Goal: Task Accomplishment & Management: Use online tool/utility

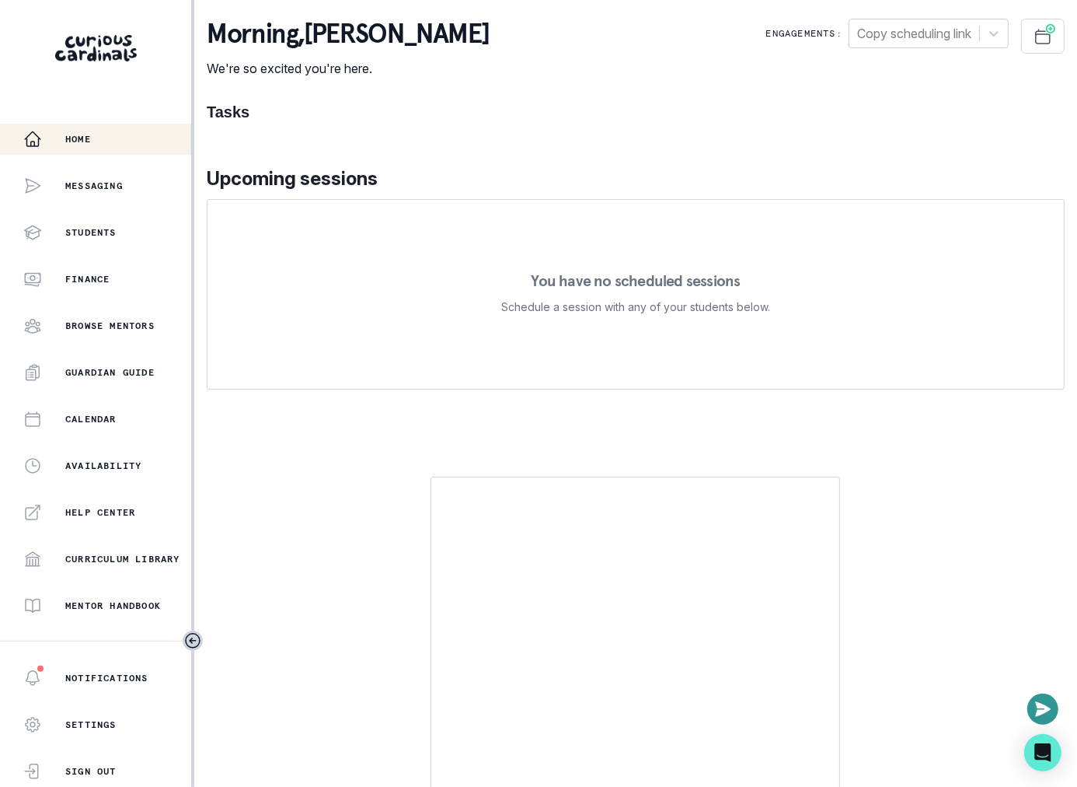
scroll to position [212, 0]
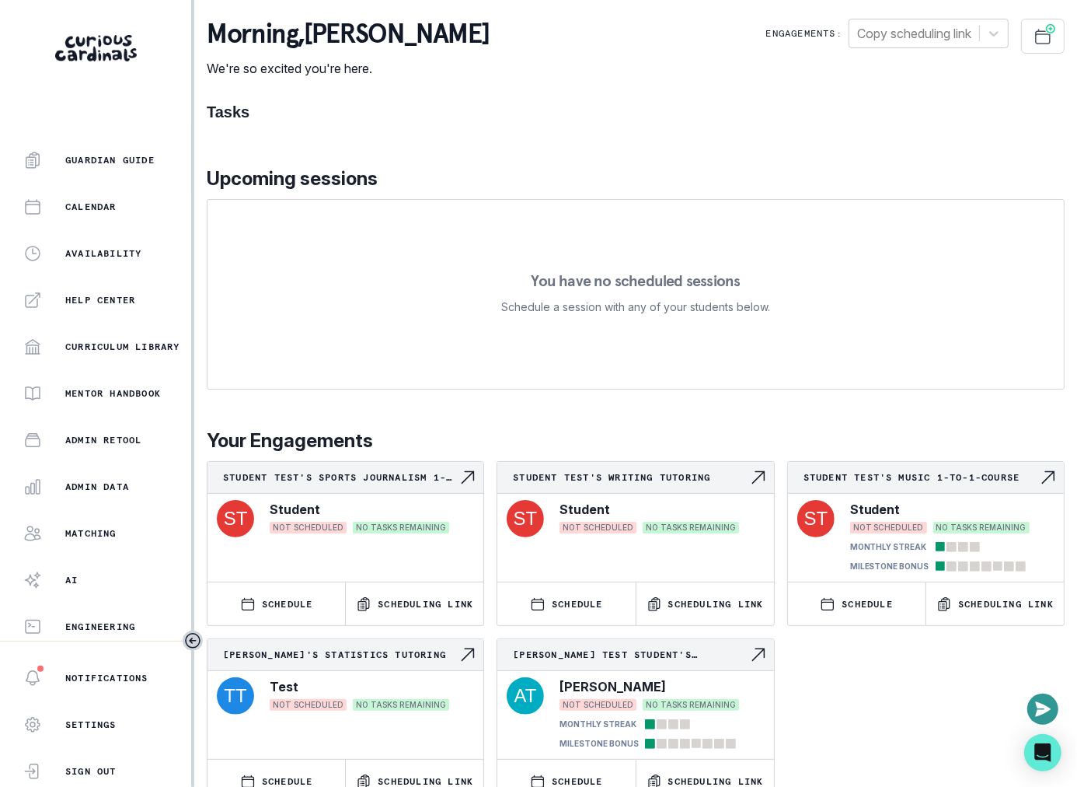
click at [107, 515] on div "Home Messaging Students Finance Browse Mentors Guardian Guide Calendar Availabi…" at bounding box center [95, 382] width 191 height 517
click at [107, 524] on div "Matching" at bounding box center [107, 533] width 168 height 19
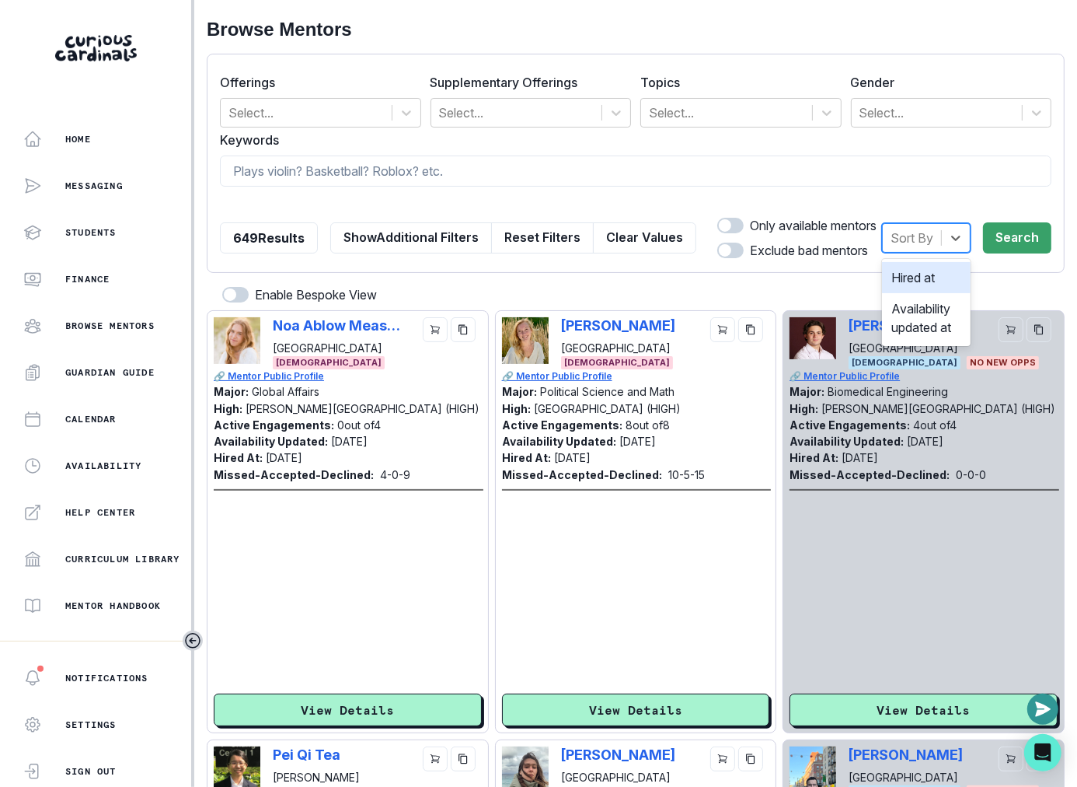
click at [920, 249] on div "Sort By" at bounding box center [912, 238] width 58 height 28
click at [912, 285] on div "Hired at" at bounding box center [926, 277] width 89 height 31
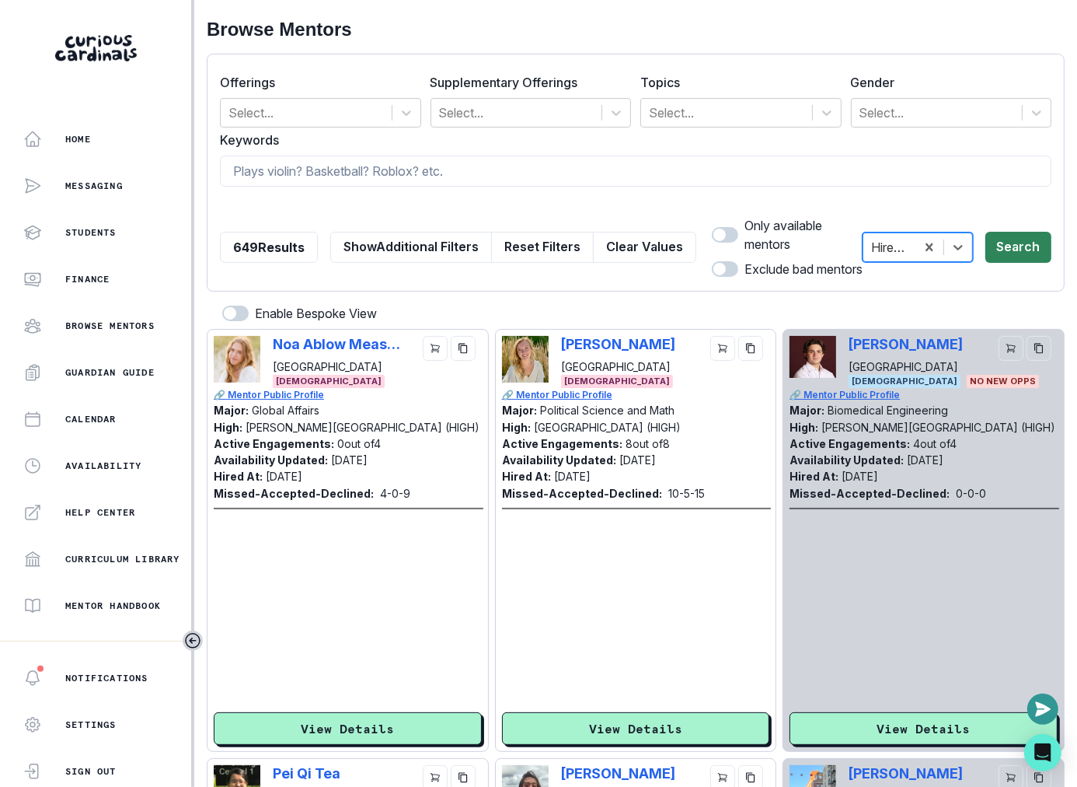
click at [1041, 236] on button "Search" at bounding box center [1019, 247] width 66 height 31
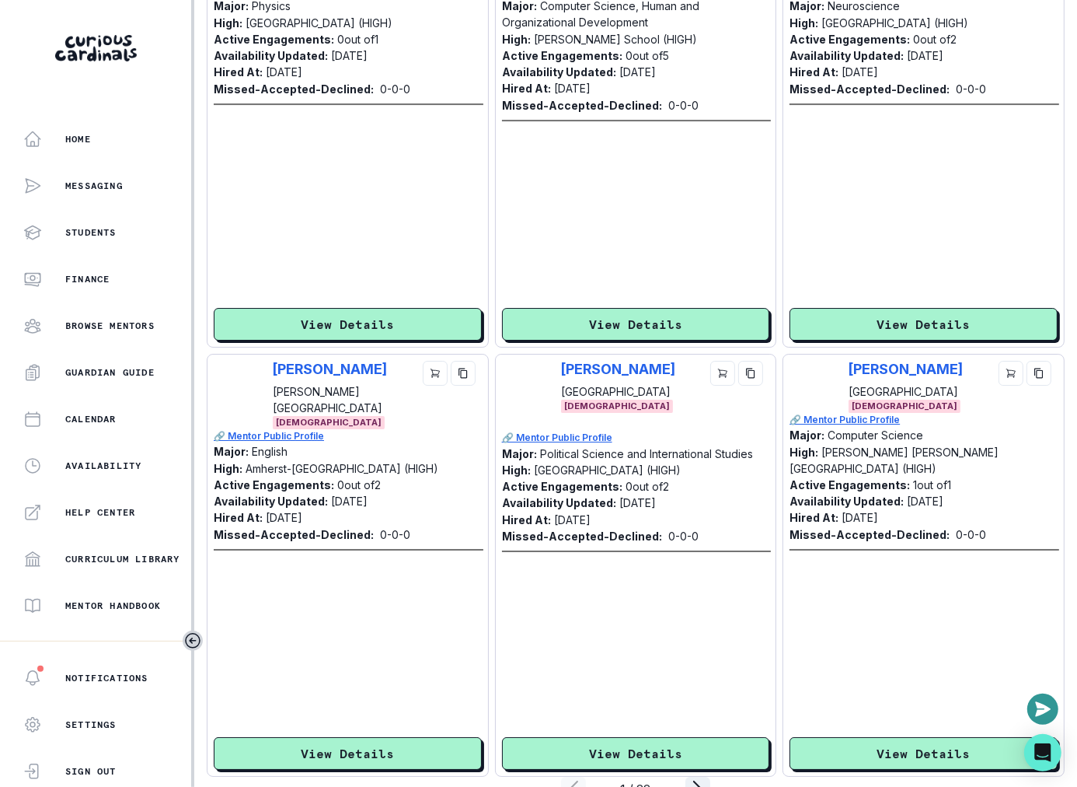
scroll to position [3883, 0]
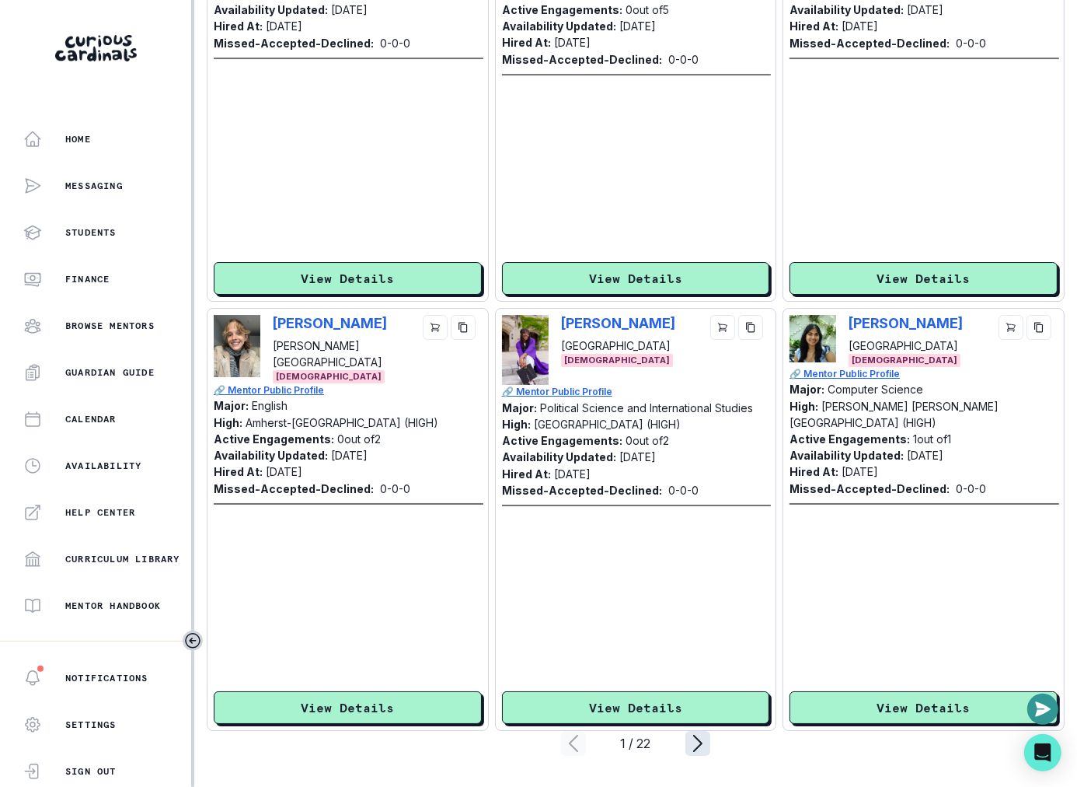
click at [700, 737] on icon "page right" at bounding box center [698, 743] width 25 height 25
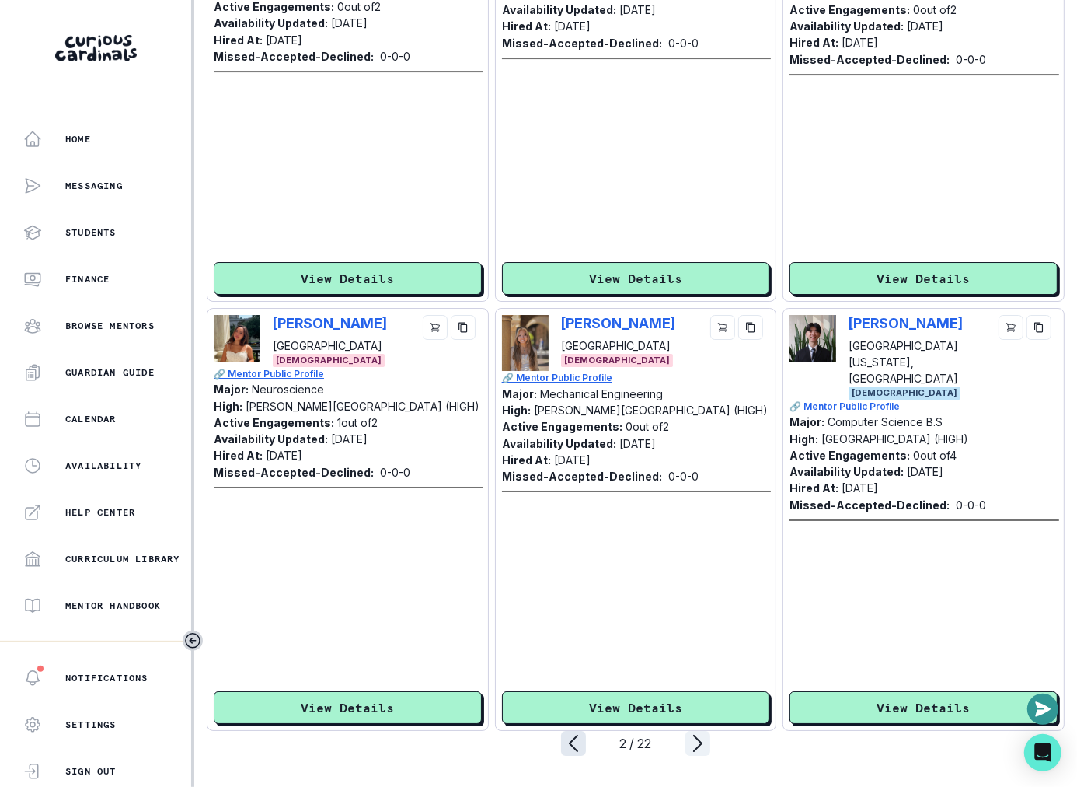
click at [571, 741] on icon "page left" at bounding box center [573, 743] width 25 height 25
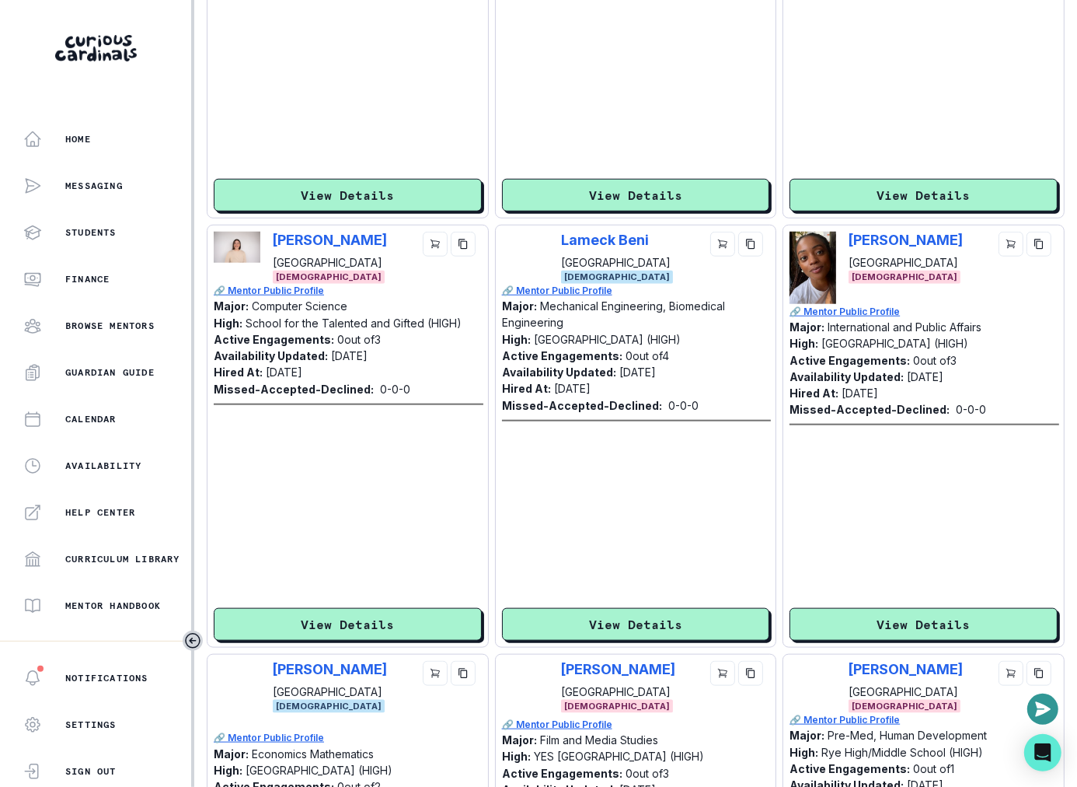
scroll to position [0, 0]
